Goal: Obtain resource: Download file/media

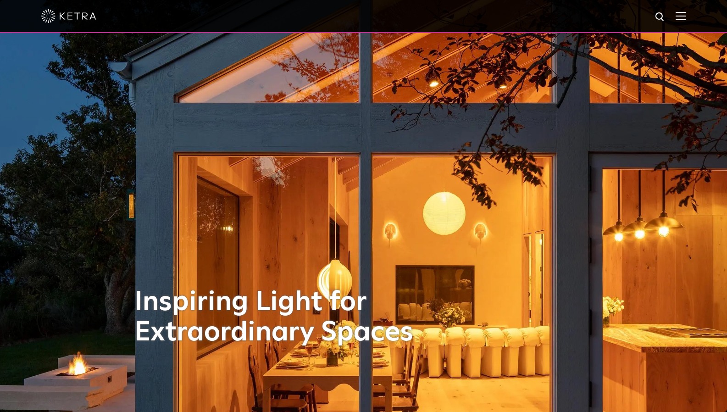
click at [685, 19] on img at bounding box center [680, 15] width 10 height 9
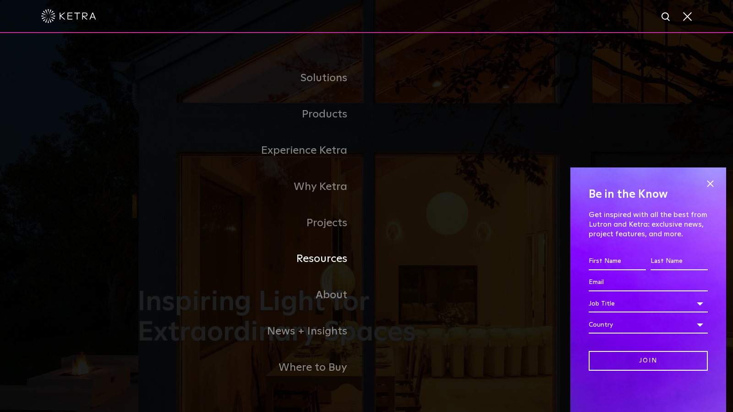
click at [334, 264] on link "Resources" at bounding box center [252, 259] width 229 height 36
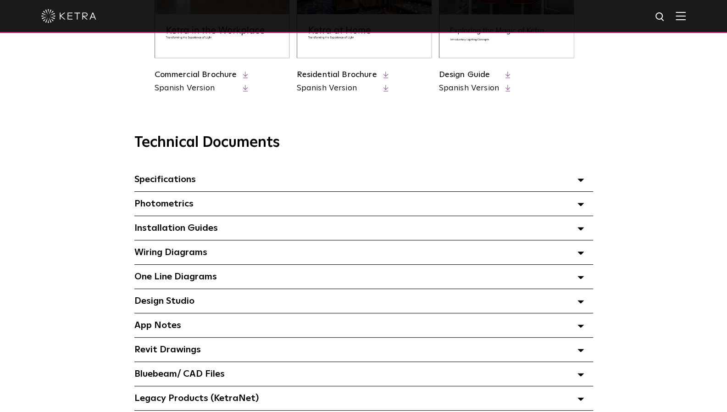
scroll to position [642, 0]
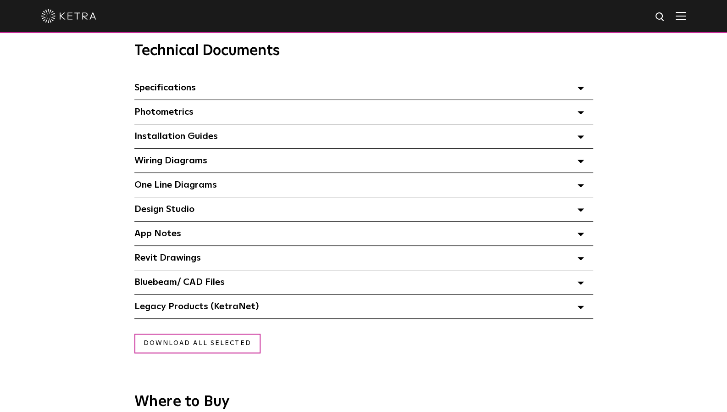
click at [181, 283] on span "Bluebeam/ CAD Files" at bounding box center [179, 281] width 90 height 9
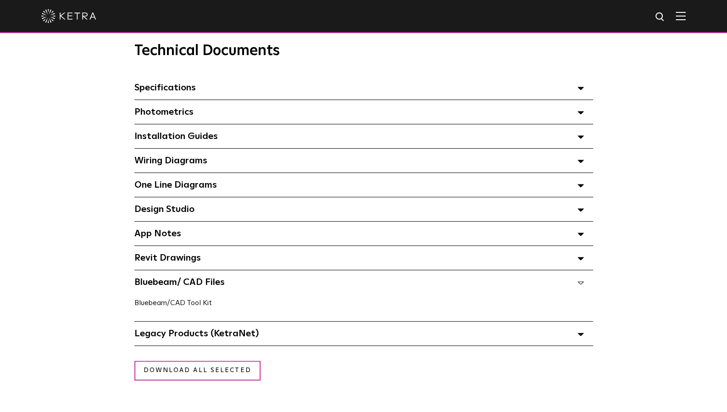
click at [173, 304] on link "Bluebeam/CAD Tool Kit" at bounding box center [172, 302] width 77 height 7
